Goal: Navigation & Orientation: Find specific page/section

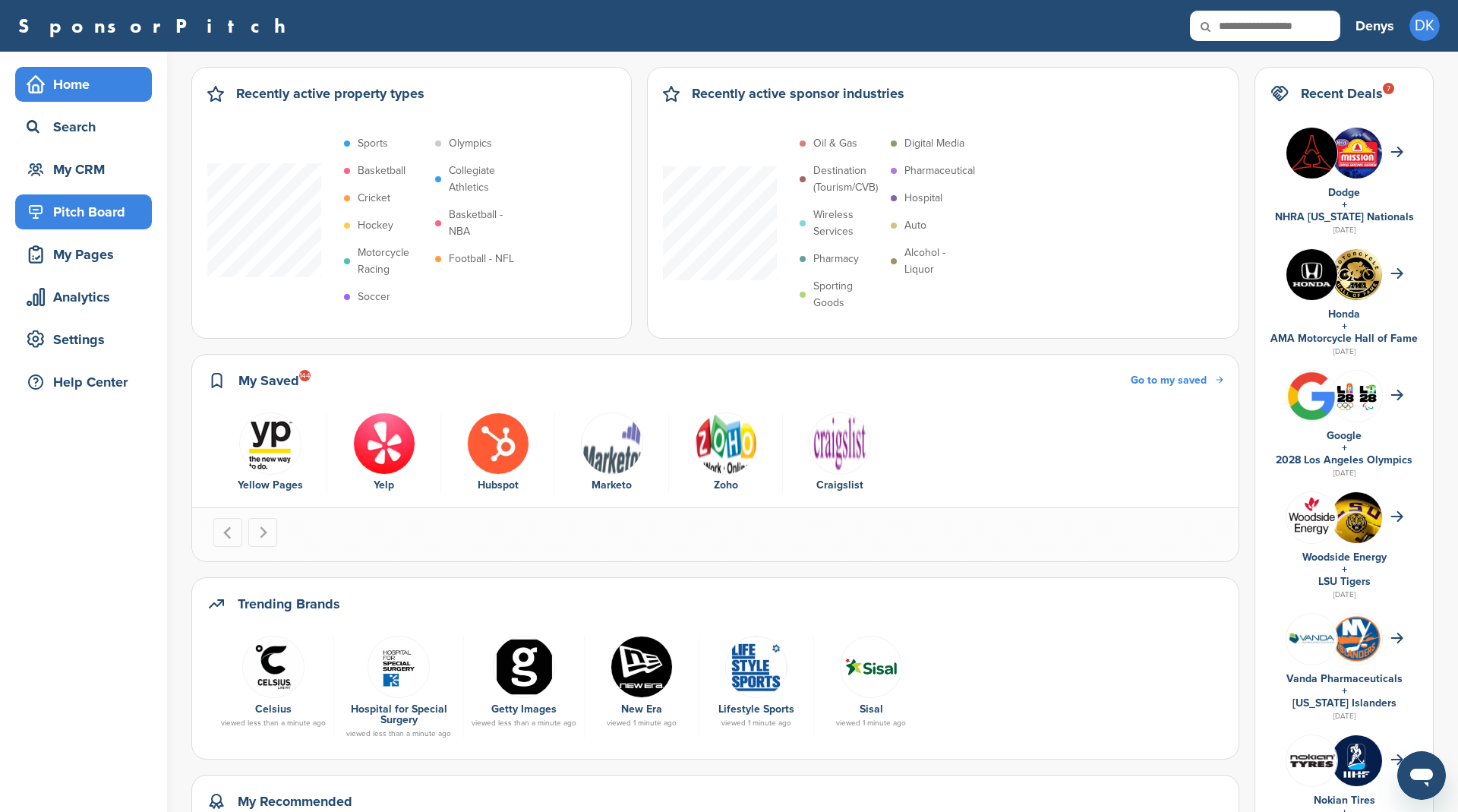
click at [73, 214] on div "Pitch Board" at bounding box center [87, 211] width 129 height 28
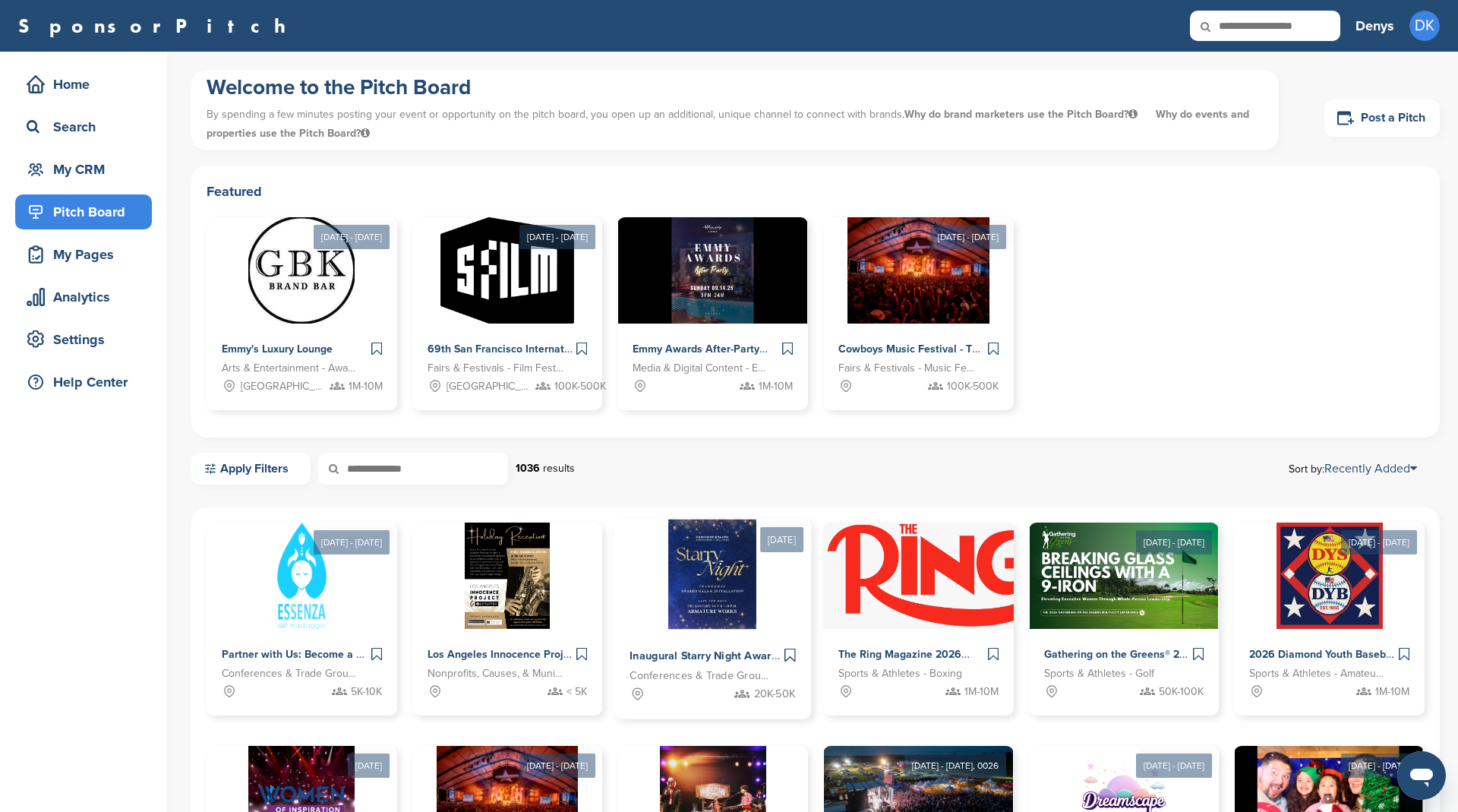
scroll to position [1, 0]
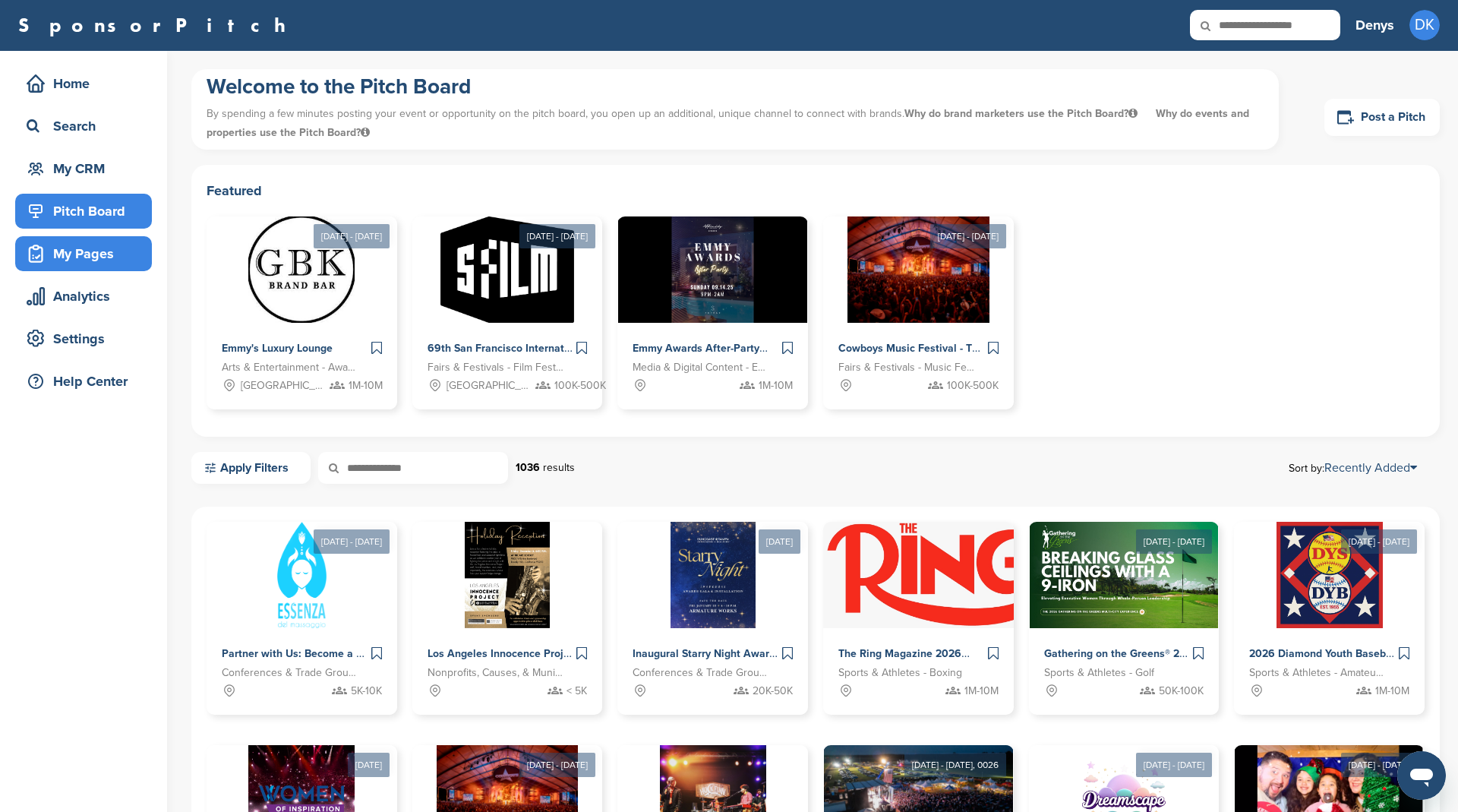
click at [74, 256] on div "My Pages" at bounding box center [87, 253] width 129 height 28
